Goal: Information Seeking & Learning: Learn about a topic

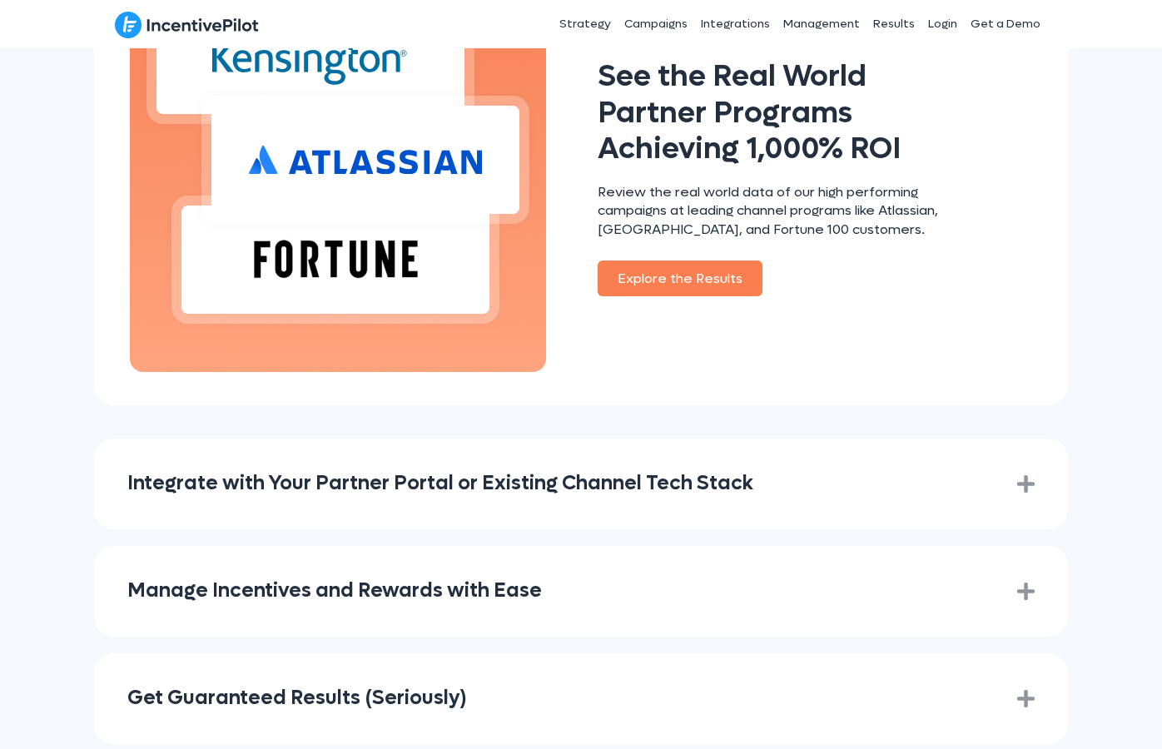
scroll to position [2228, 0]
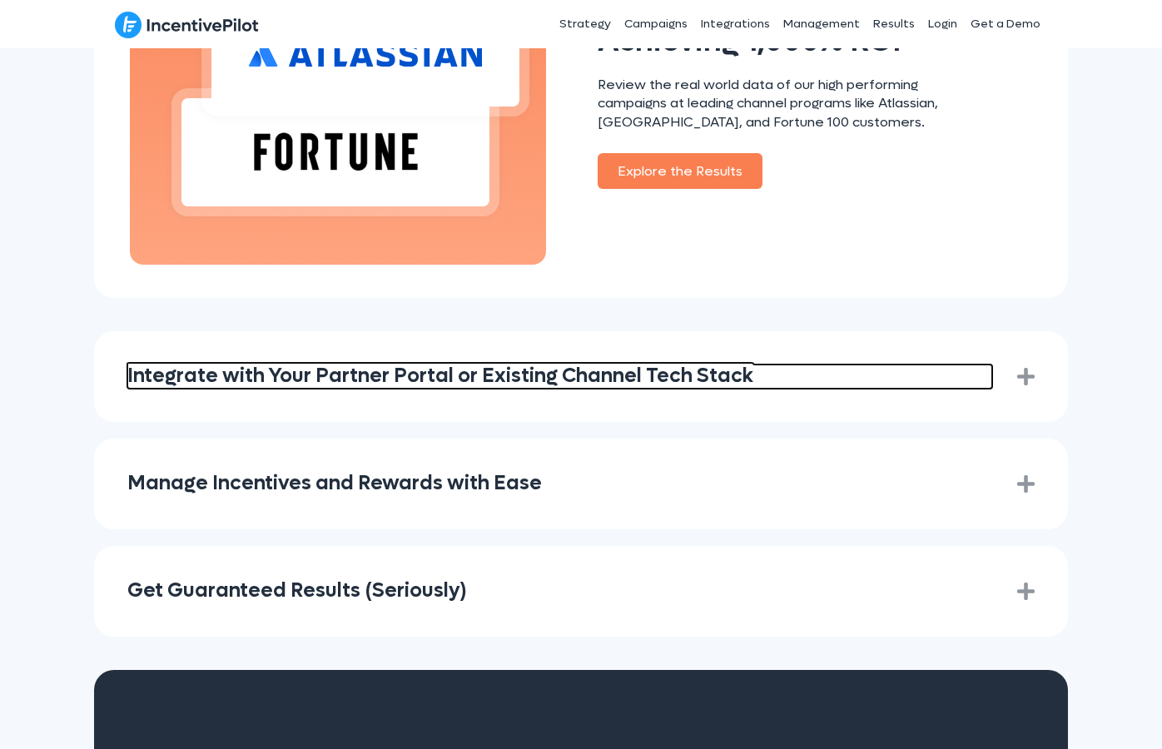
click at [658, 365] on link "Integrate with Your Partner Portal or Existing Channel Tech Stack" at bounding box center [559, 377] width 865 height 24
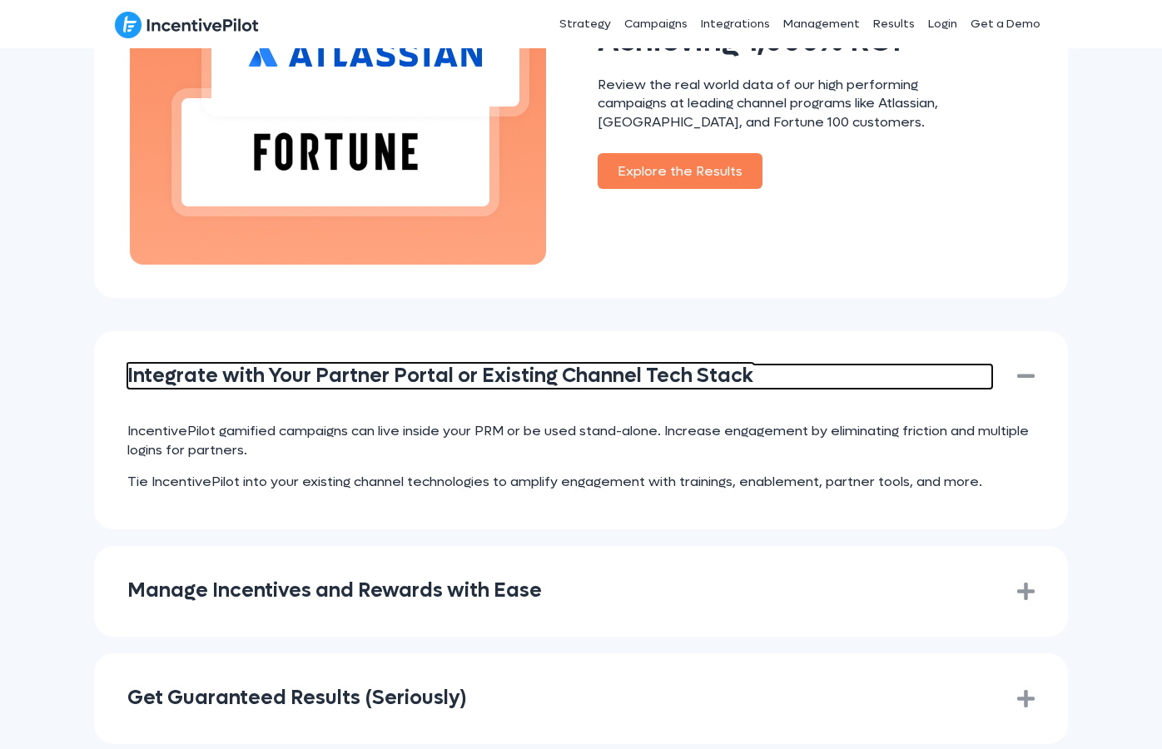
scroll to position [2546, 0]
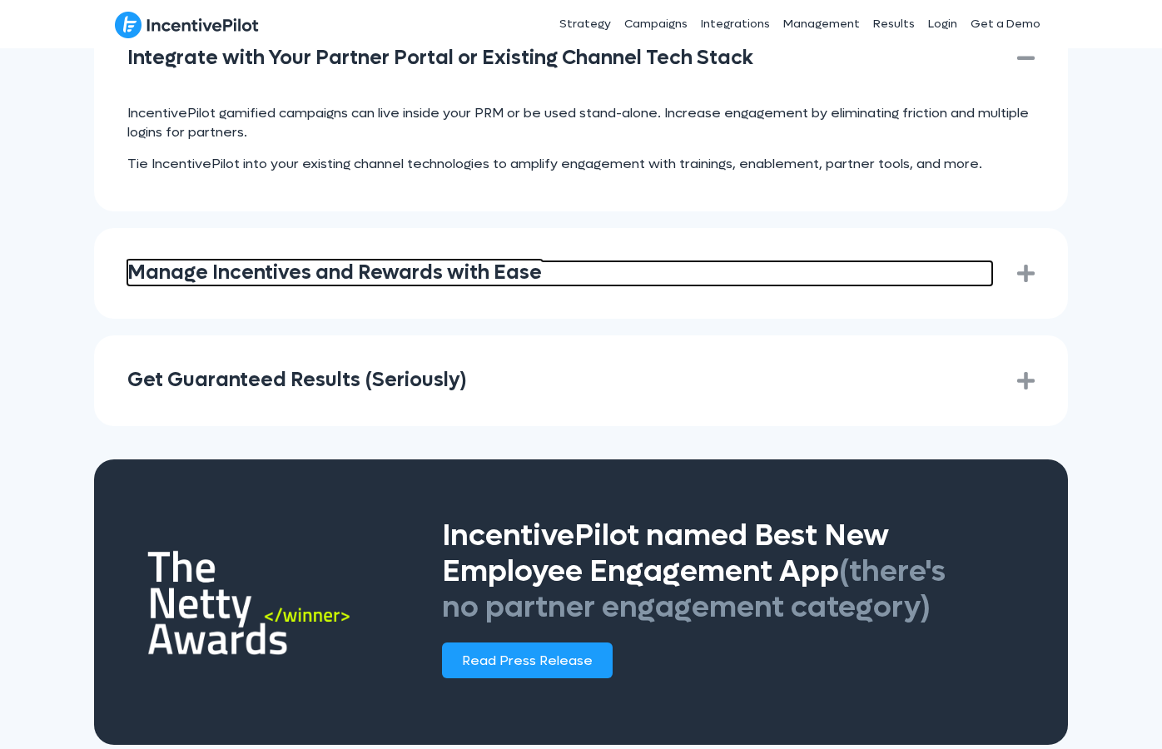
click at [557, 261] on link "Manage Incentives and Rewards with Ease" at bounding box center [559, 273] width 865 height 24
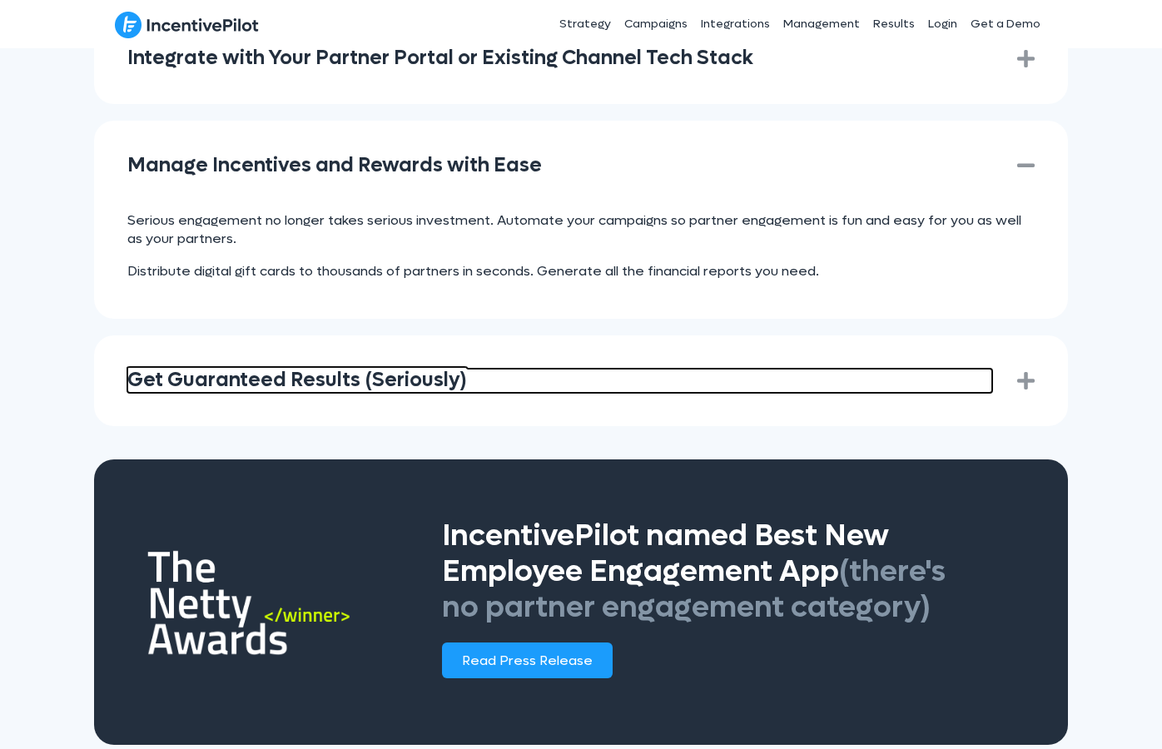
click at [526, 369] on link "Get Guaranteed Results (Seriously)" at bounding box center [559, 381] width 865 height 24
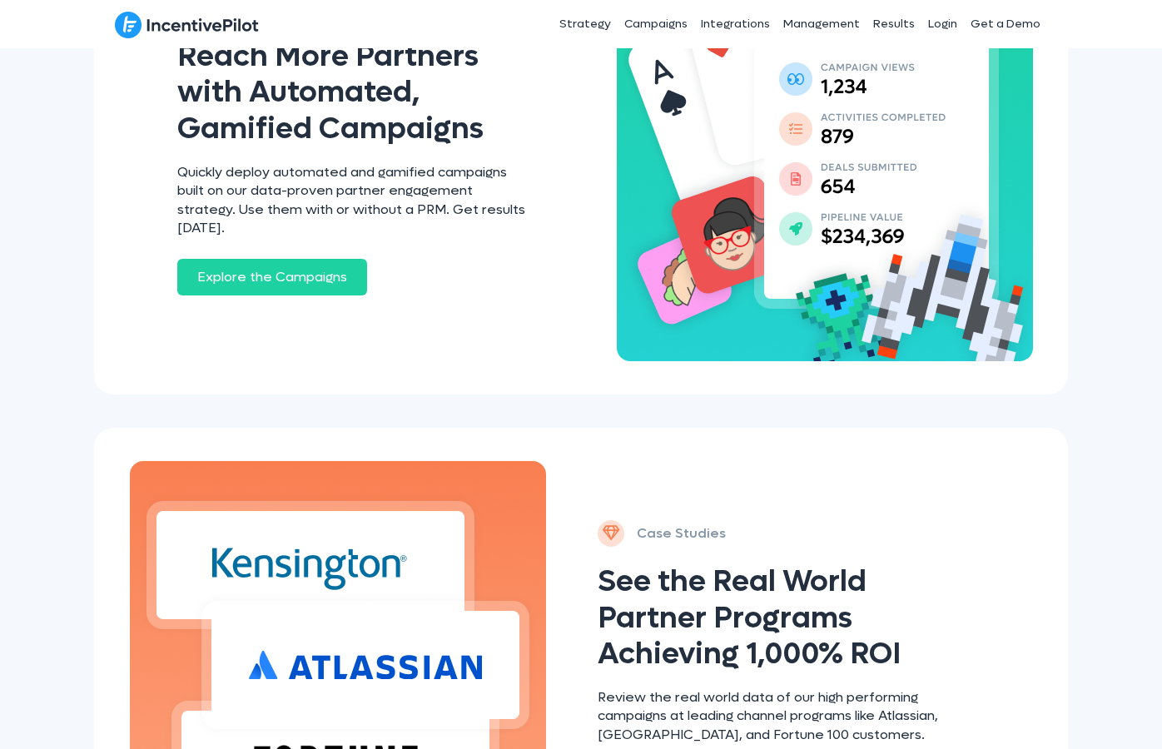
scroll to position [0, 0]
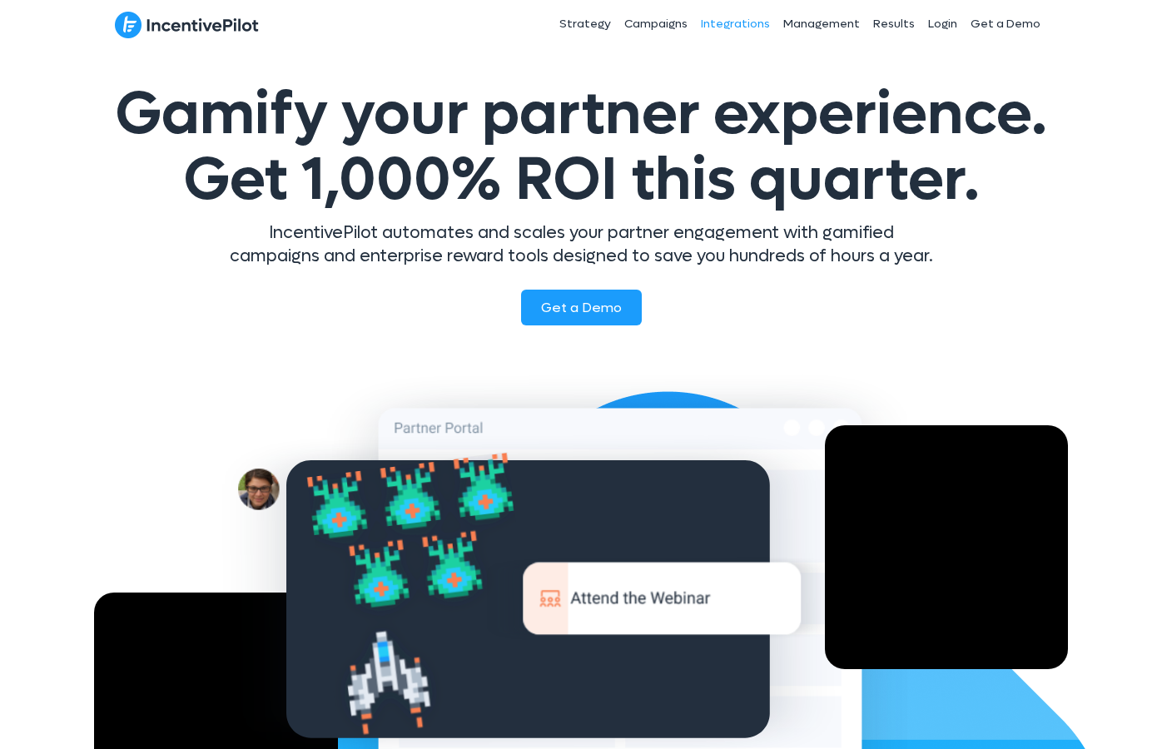
click at [757, 29] on link "Integrations" at bounding box center [735, 24] width 82 height 42
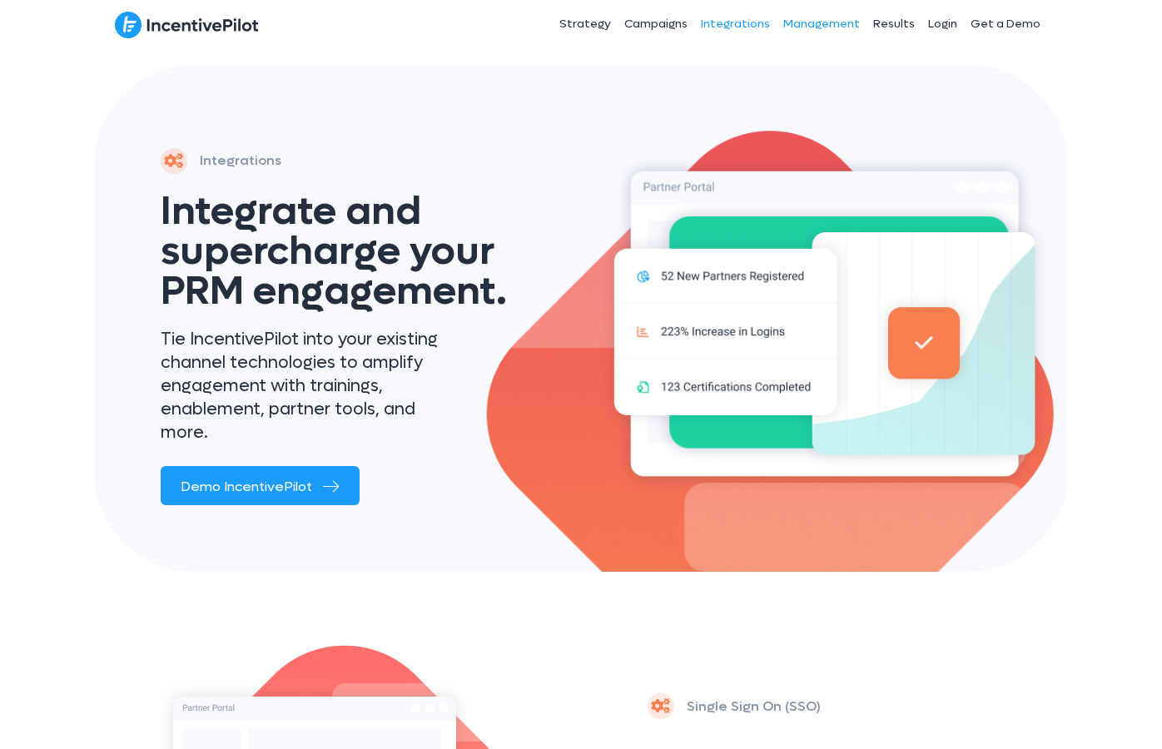
click at [829, 23] on link "Management" at bounding box center [822, 24] width 90 height 42
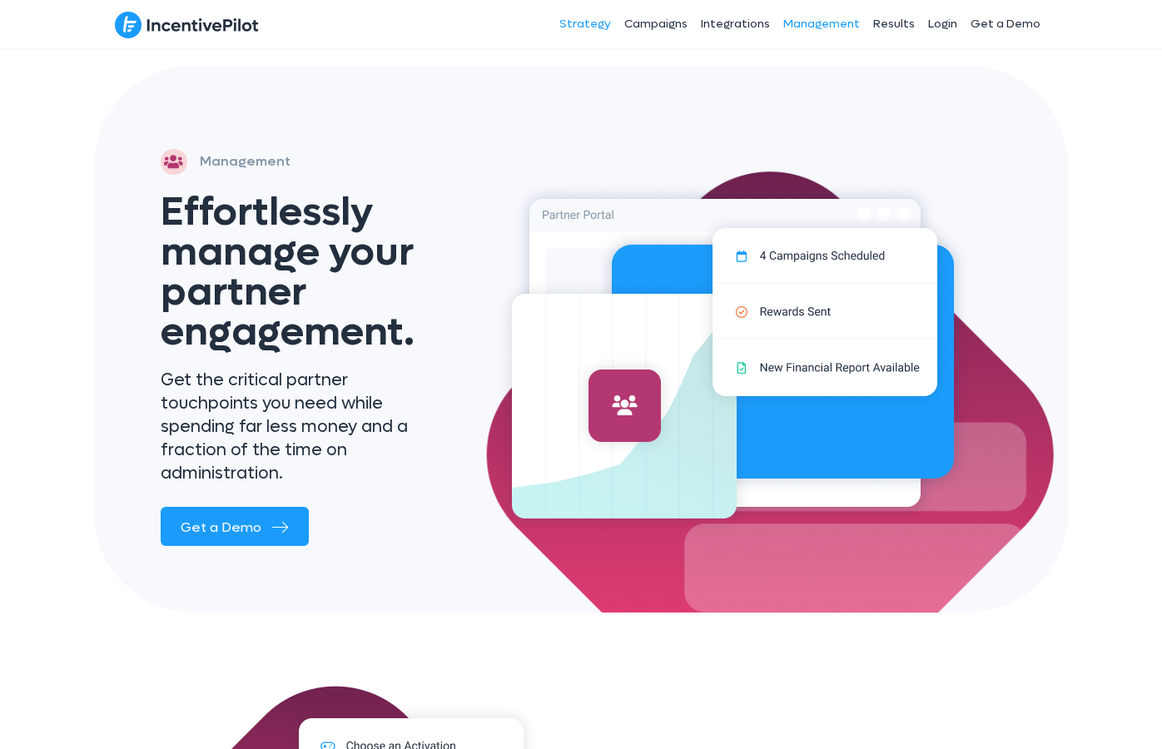
click at [594, 18] on link "Strategy" at bounding box center [585, 24] width 65 height 42
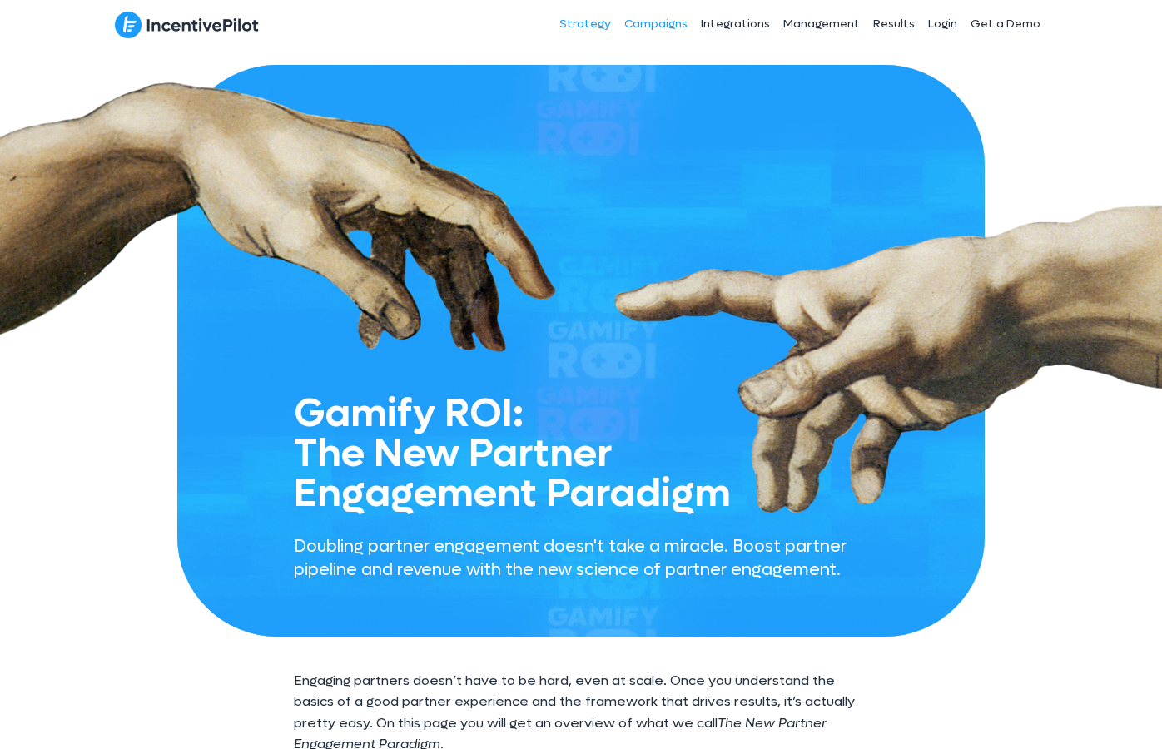
click at [639, 38] on link "Campaigns" at bounding box center [656, 24] width 77 height 42
